Goal: Contribute content: Add original content to the website for others to see

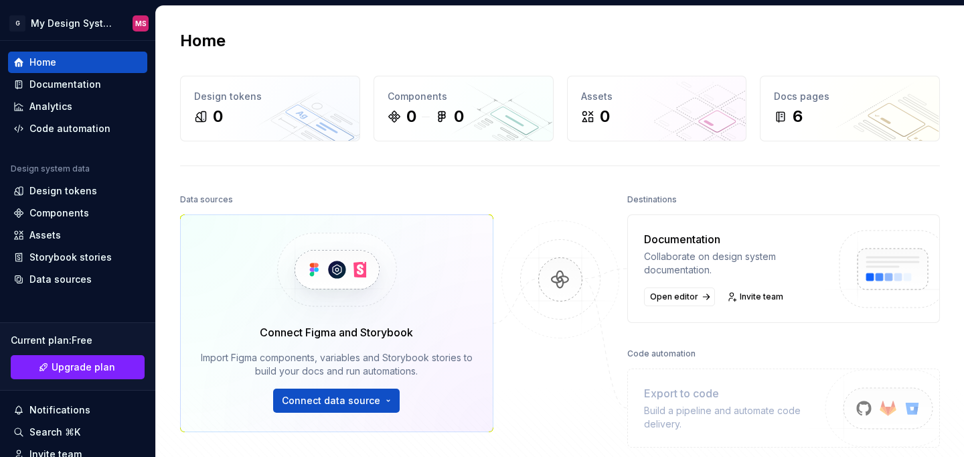
click at [352, 262] on img at bounding box center [336, 269] width 164 height 109
click at [312, 265] on img at bounding box center [336, 269] width 164 height 109
click at [97, 87] on div "Documentation" at bounding box center [65, 84] width 72 height 13
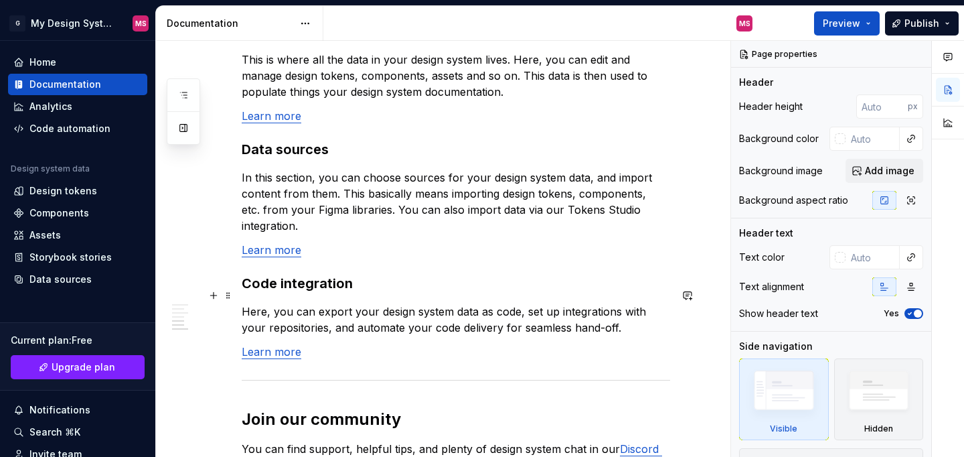
scroll to position [1029, 0]
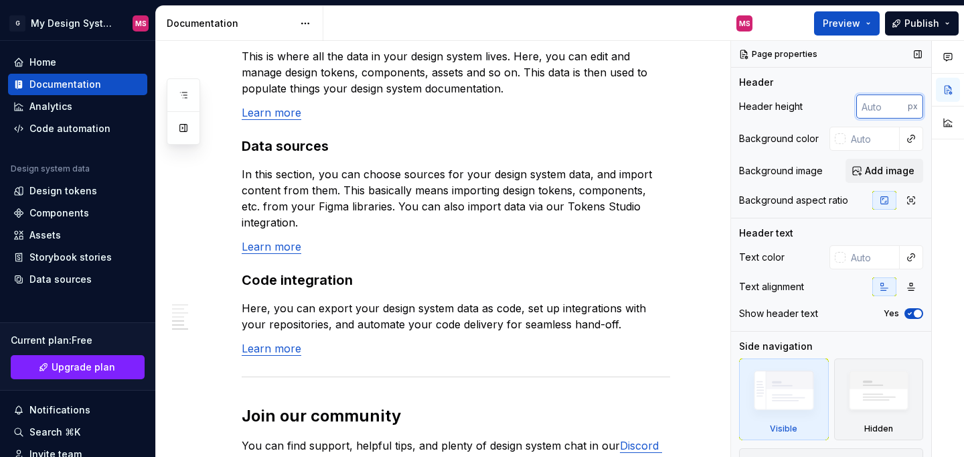
click at [879, 108] on input "number" at bounding box center [883, 106] width 52 height 24
click at [865, 26] on button "Preview" at bounding box center [847, 23] width 66 height 24
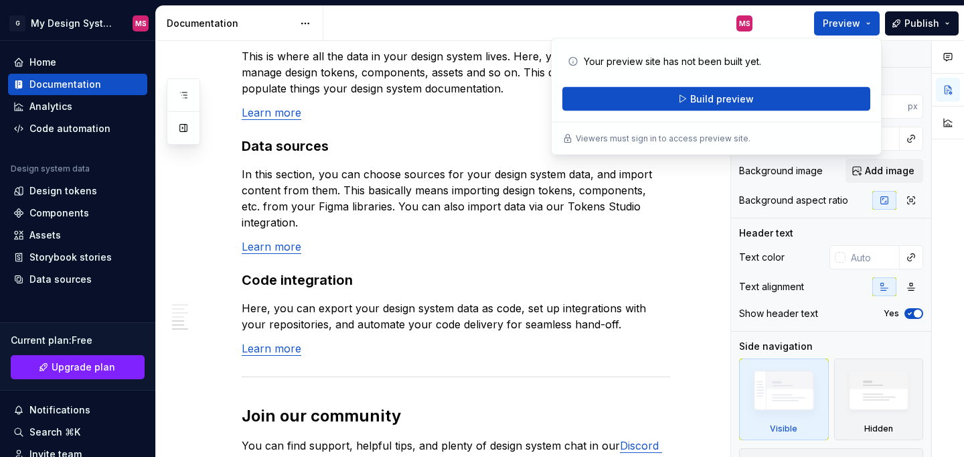
type textarea "*"
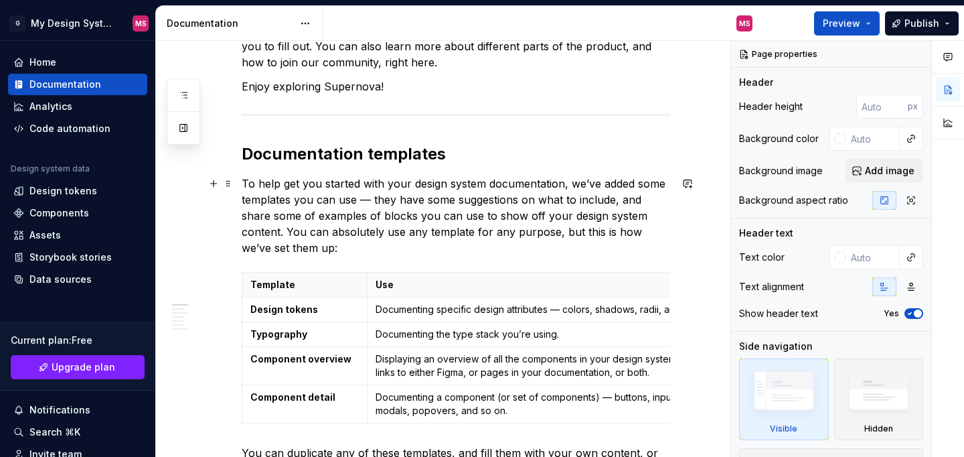
scroll to position [0, 0]
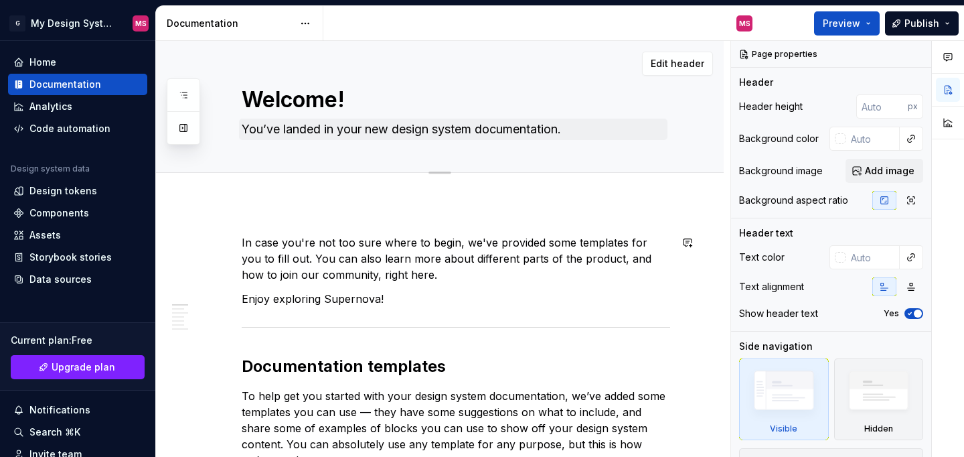
type textarea "*"
click at [411, 133] on textarea "You’ve landed in your new design system documentation." at bounding box center [453, 129] width 429 height 21
click at [275, 188] on span "Add tab" at bounding box center [273, 187] width 31 height 11
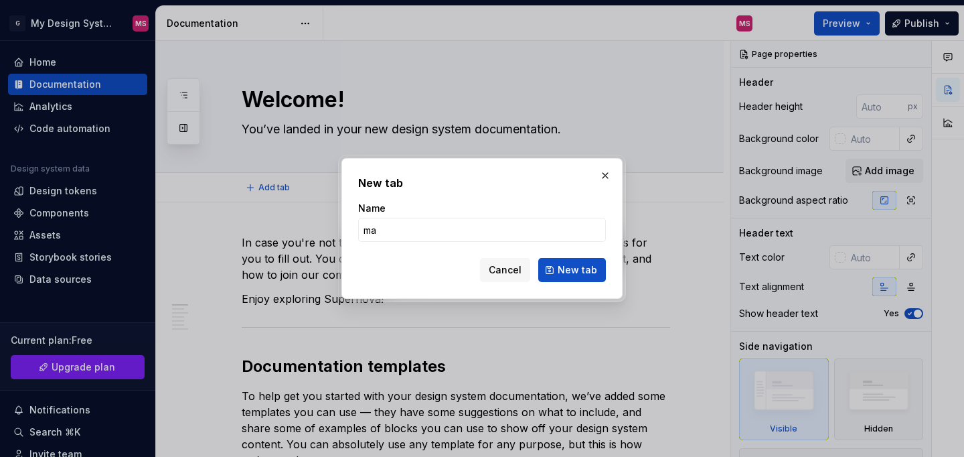
type input "mad"
type input "Drawer"
click button "New tab" at bounding box center [572, 270] width 68 height 24
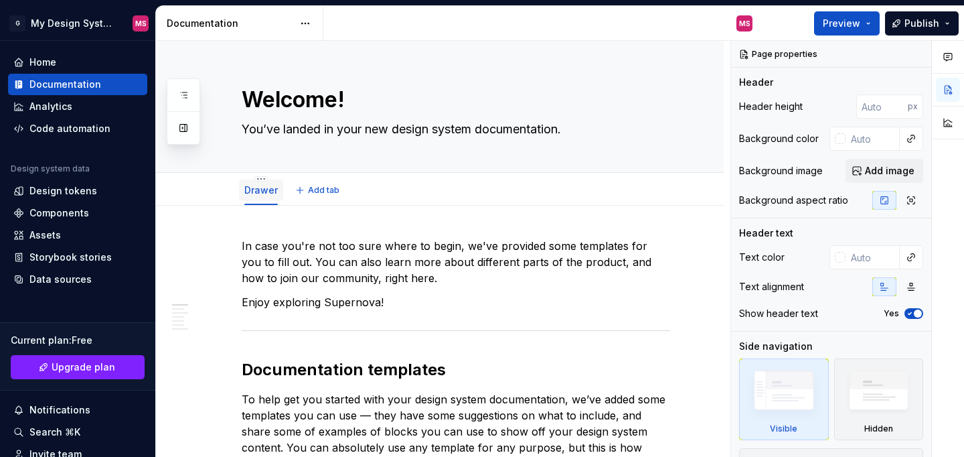
click at [262, 198] on div "Drawer" at bounding box center [260, 190] width 33 height 16
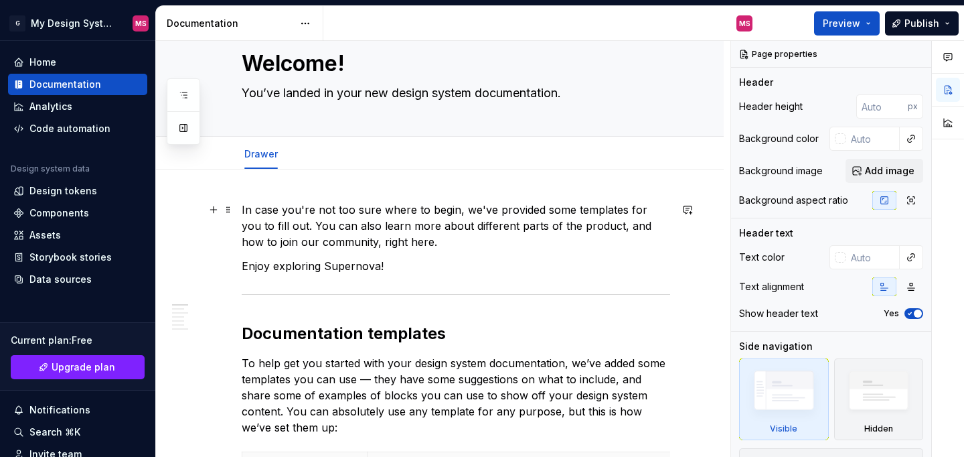
type textarea "*"
click at [319, 157] on span "Add tab" at bounding box center [323, 154] width 31 height 11
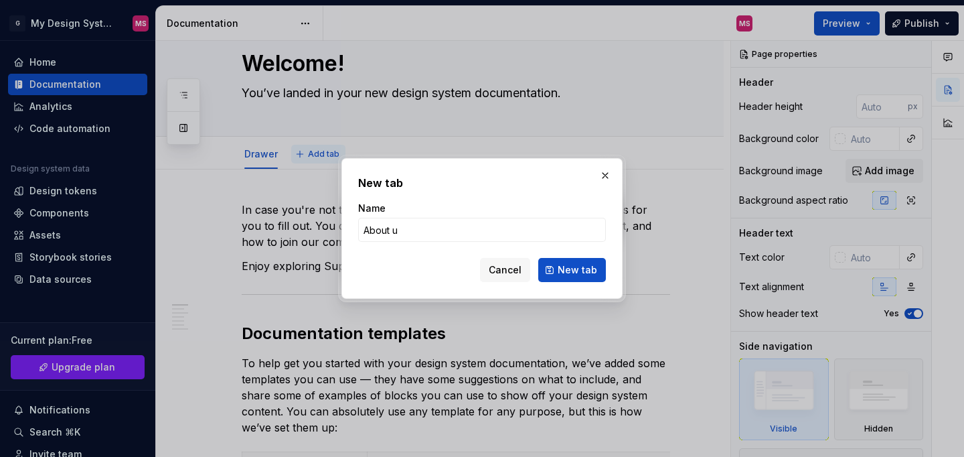
type input "About us"
click button "New tab" at bounding box center [572, 270] width 68 height 24
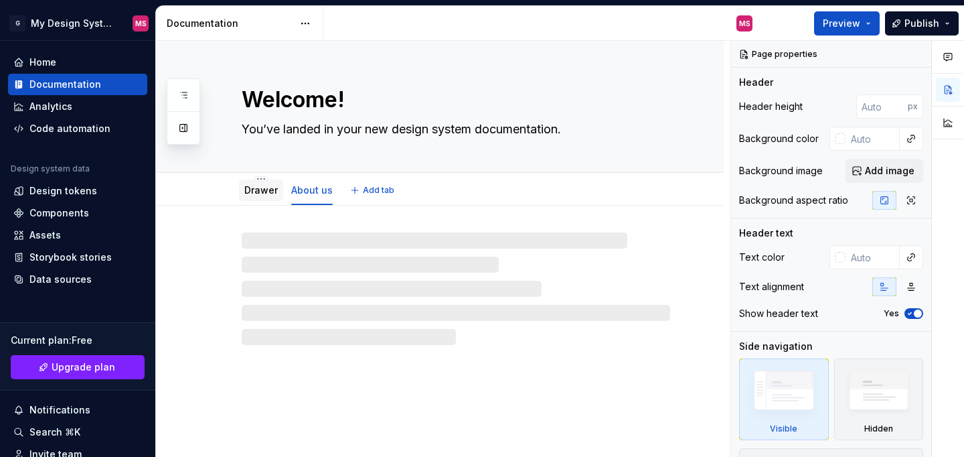
click at [267, 194] on link "Drawer" at bounding box center [260, 189] width 33 height 11
click at [259, 169] on div "Welcome! You’ve landed in your new design system documentation." at bounding box center [456, 106] width 429 height 131
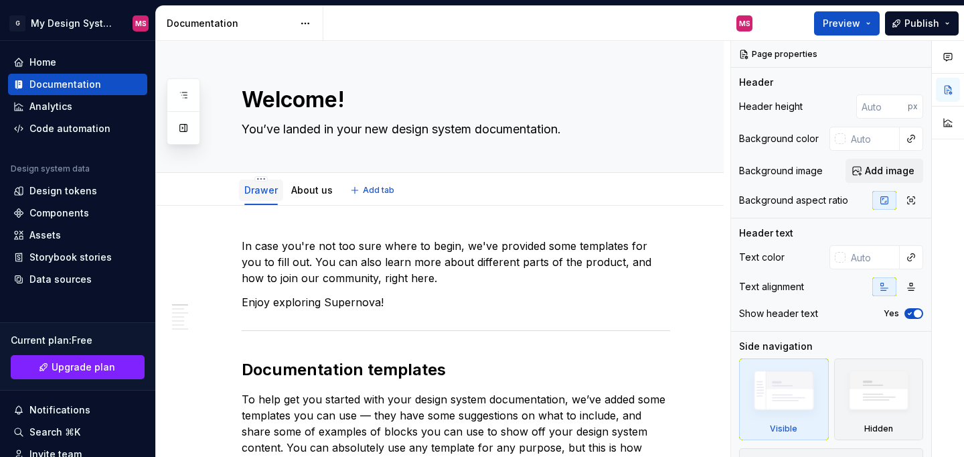
click at [263, 186] on link "Drawer" at bounding box center [260, 189] width 33 height 11
click at [260, 180] on html "G My Design System MS Home Documentation Analytics Code automation Design syste…" at bounding box center [482, 228] width 964 height 457
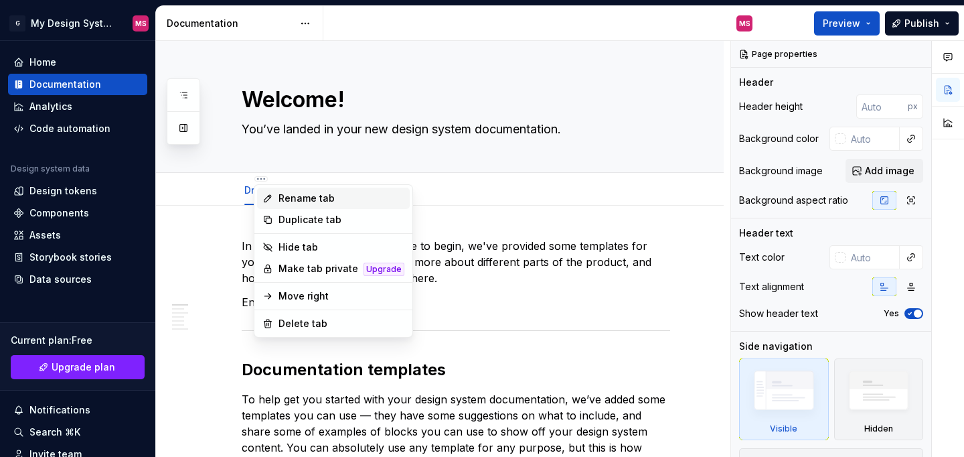
type textarea "*"
click at [315, 201] on div "Rename tab" at bounding box center [342, 198] width 126 height 13
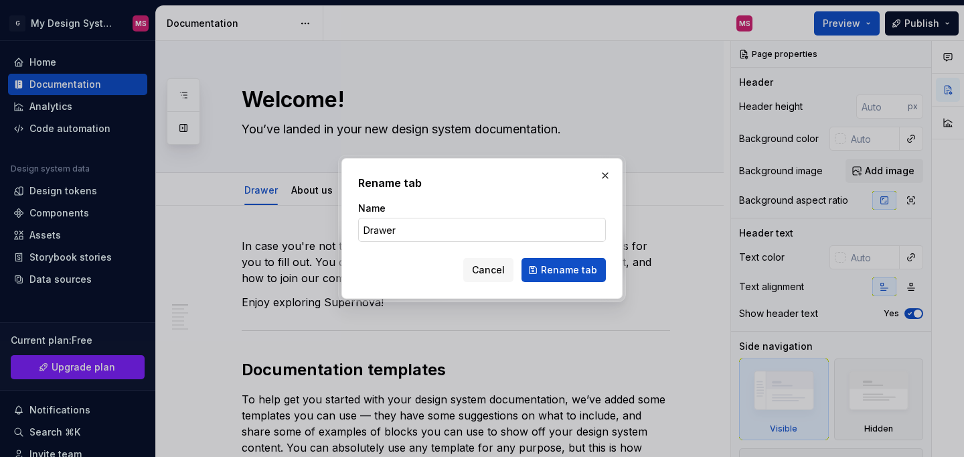
click at [412, 238] on input "Drawer" at bounding box center [482, 230] width 248 height 24
type input "Home"
click button "Rename tab" at bounding box center [564, 270] width 84 height 24
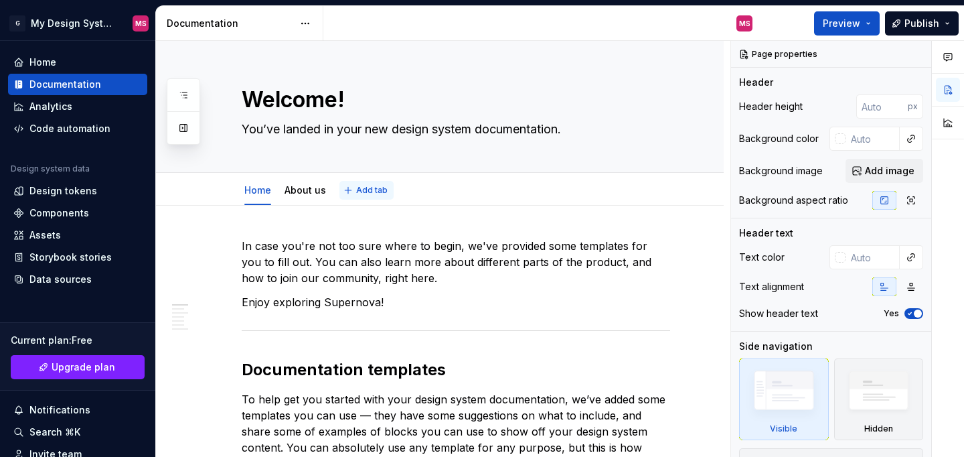
click at [370, 190] on span "Add tab" at bounding box center [371, 190] width 31 height 11
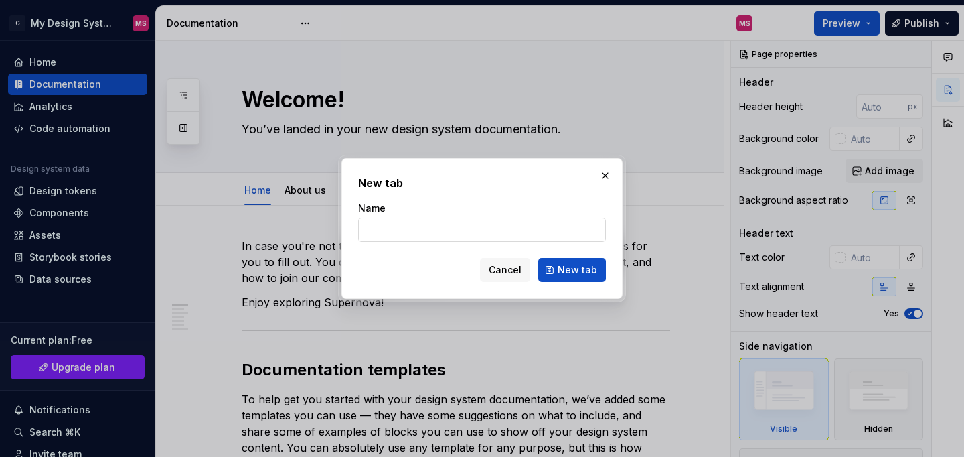
type input "C"
type textarea "*"
type input "Services"
click button "New tab" at bounding box center [572, 270] width 68 height 24
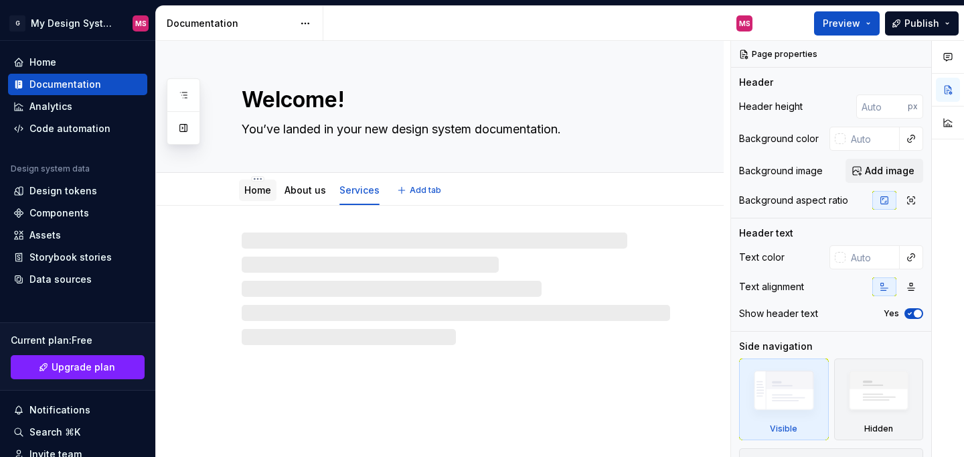
click at [267, 194] on link "Home" at bounding box center [257, 189] width 27 height 11
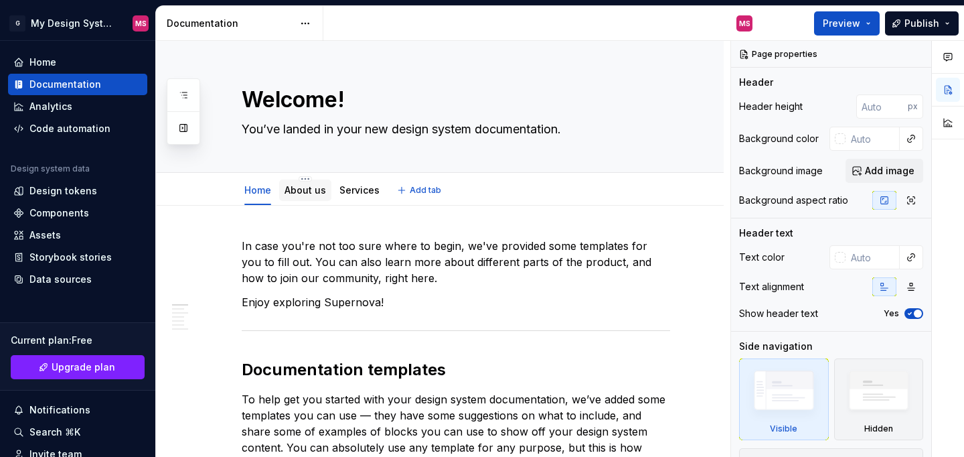
click at [311, 194] on link "About us" at bounding box center [306, 189] width 42 height 11
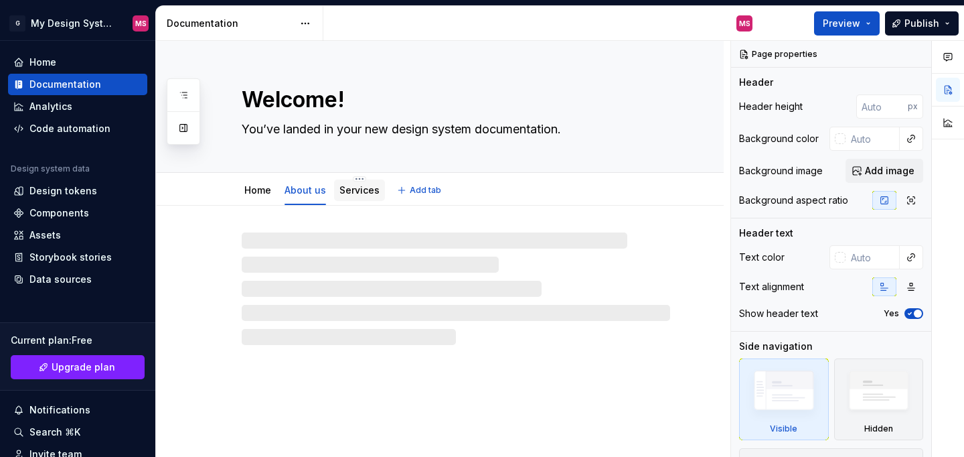
click at [350, 187] on link "Services" at bounding box center [360, 189] width 40 height 11
type textarea "*"
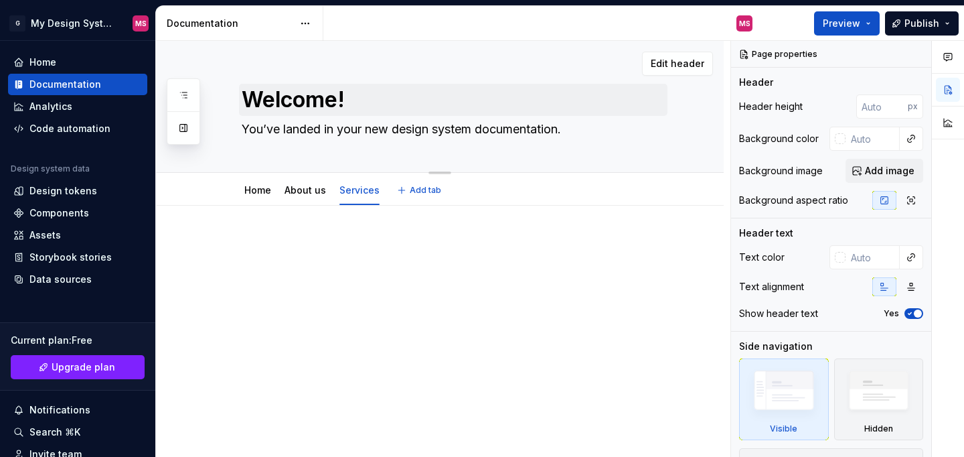
type textarea "*"
